Goal: Go to known website: Go to known website

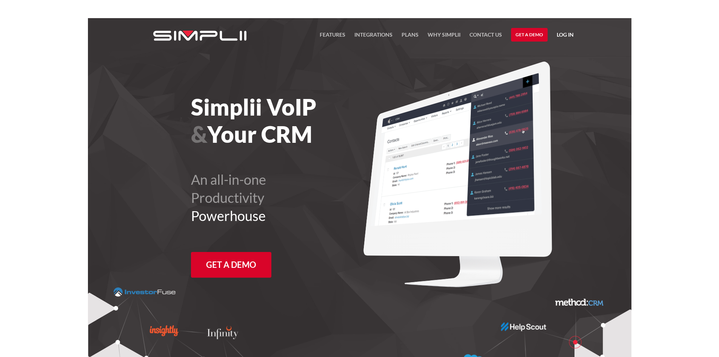
click at [565, 38] on link "Log in" at bounding box center [565, 35] width 17 height 11
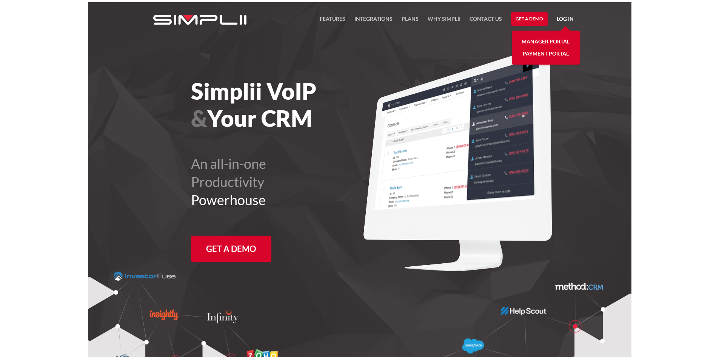
scroll to position [18, 0]
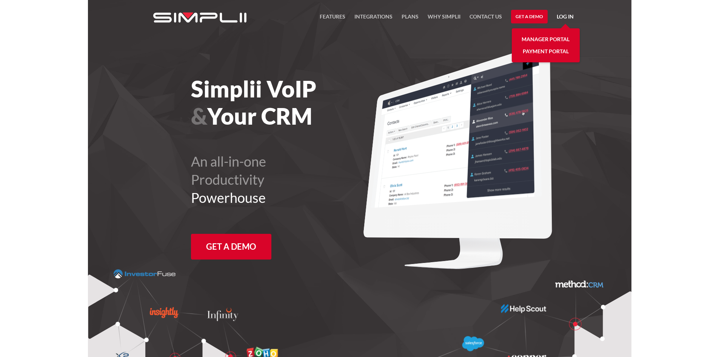
click at [565, 38] on link "Manager Portal" at bounding box center [546, 39] width 48 height 12
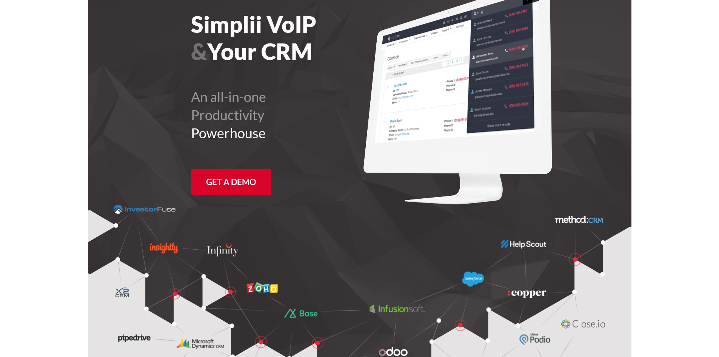
scroll to position [0, 0]
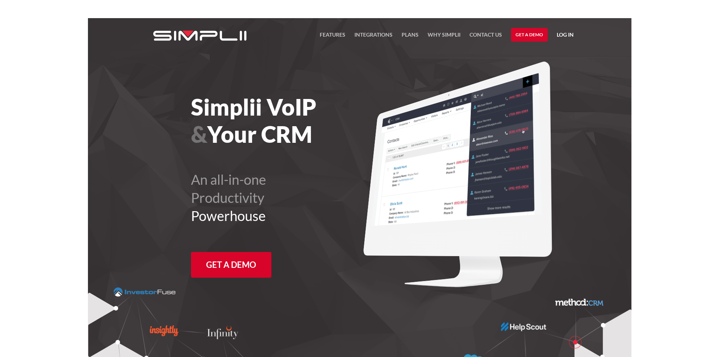
click at [566, 31] on link "Log in" at bounding box center [565, 35] width 17 height 11
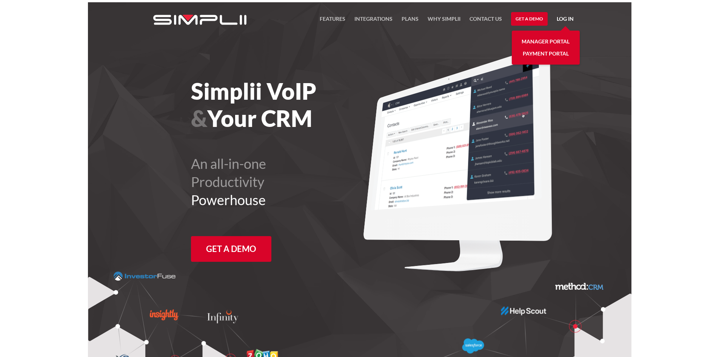
scroll to position [18, 0]
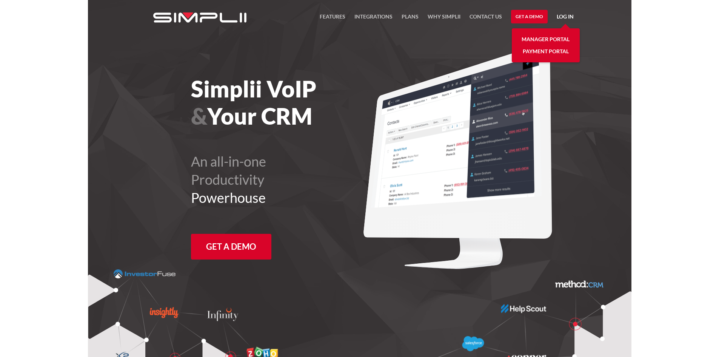
click at [562, 34] on link "Manager Portal" at bounding box center [546, 39] width 48 height 12
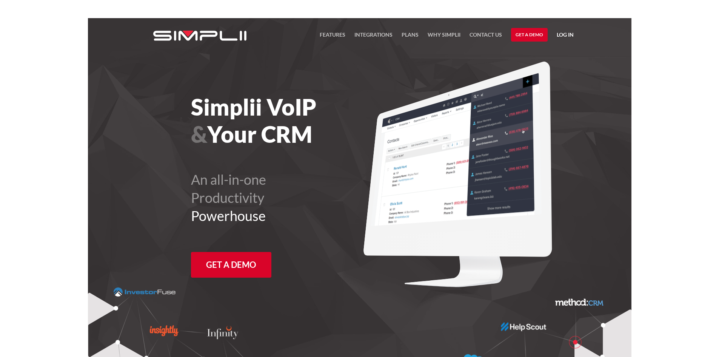
click at [568, 36] on link "Log in" at bounding box center [565, 35] width 17 height 11
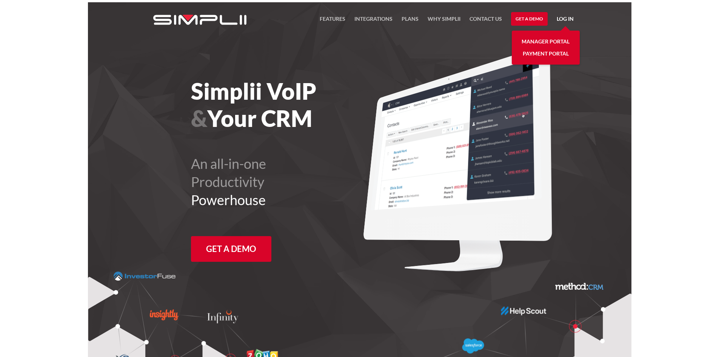
scroll to position [18, 0]
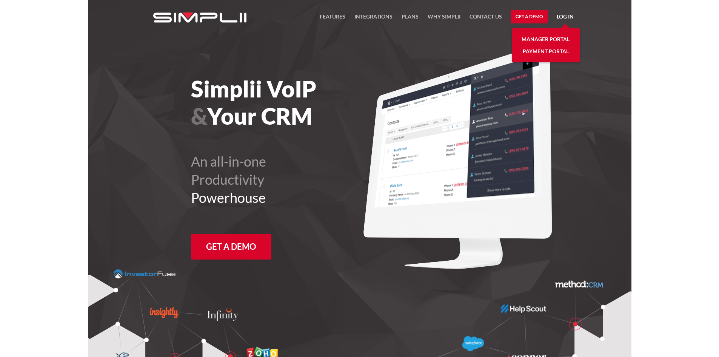
click at [564, 37] on link "Manager Portal" at bounding box center [546, 39] width 48 height 12
